Goal: Find specific page/section: Find specific page/section

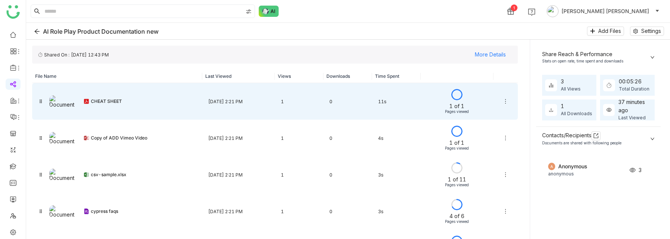
click at [134, 102] on div "CHEAT SHEET" at bounding box center [143, 101] width 105 height 6
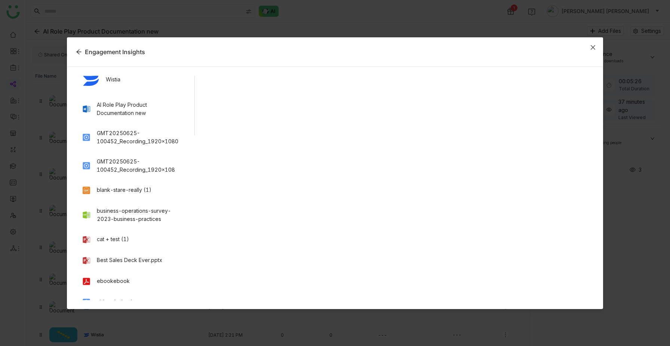
scroll to position [198, 0]
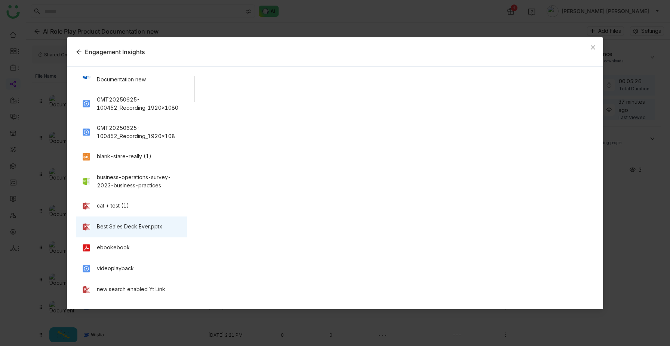
click at [106, 230] on div "Best Sales Deck Ever.pptx" at bounding box center [129, 227] width 65 height 8
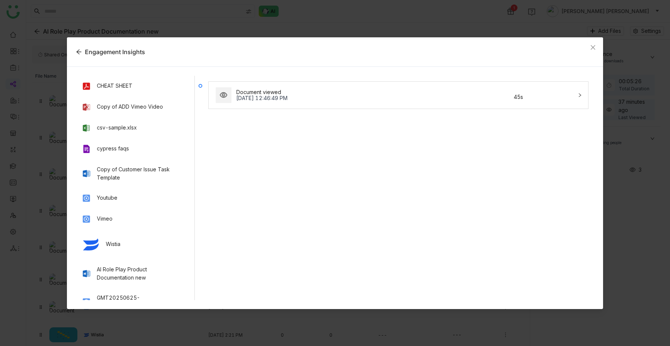
click at [281, 89] on div "Document viewed [DATE] 12:46:49 PM 45s" at bounding box center [393, 95] width 358 height 18
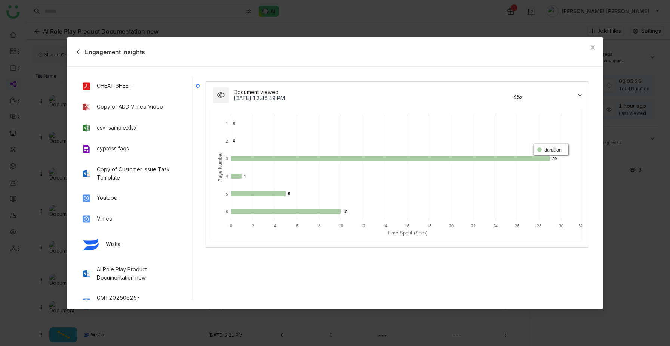
click at [16, 225] on nz-modal-container "Engagement Insights CHEAT SHEET Copy of ADD Vimeo Video csv-sample.xlsx cypress…" at bounding box center [335, 173] width 670 height 346
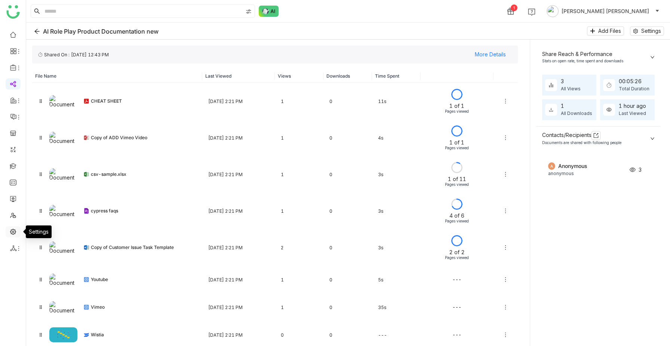
click at [14, 231] on link at bounding box center [13, 231] width 7 height 6
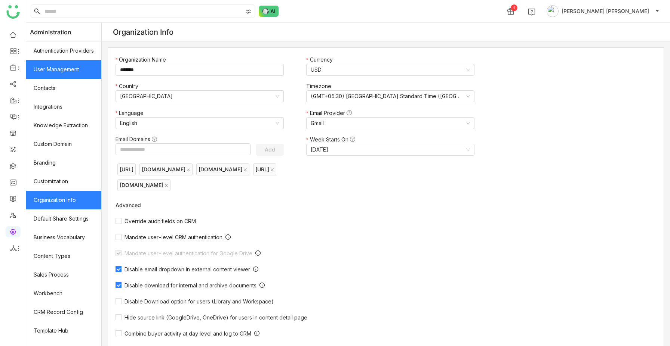
click at [69, 72] on link "User Management" at bounding box center [63, 69] width 75 height 19
